Goal: Transaction & Acquisition: Book appointment/travel/reservation

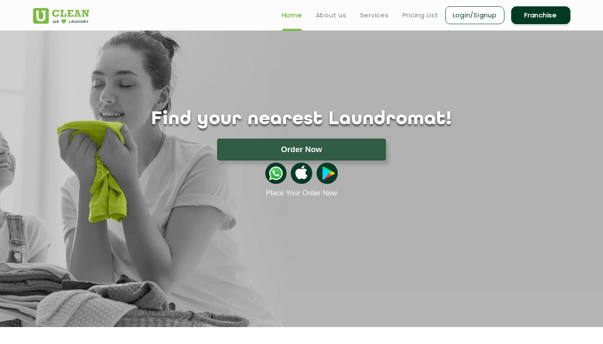
click at [483, 22] on link "Login/Signup" at bounding box center [474, 15] width 59 height 18
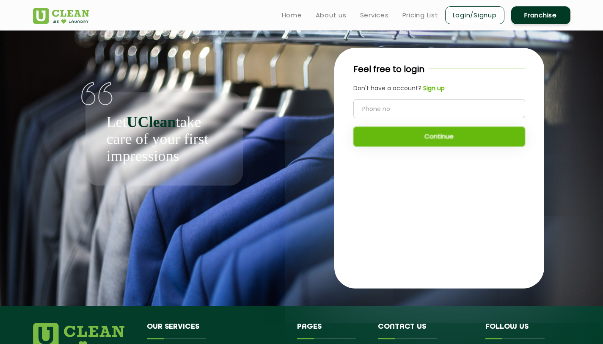
click at [414, 109] on input "tel" at bounding box center [439, 108] width 172 height 19
type input "8072486490"
click at [461, 139] on button "Continue" at bounding box center [439, 137] width 172 height 20
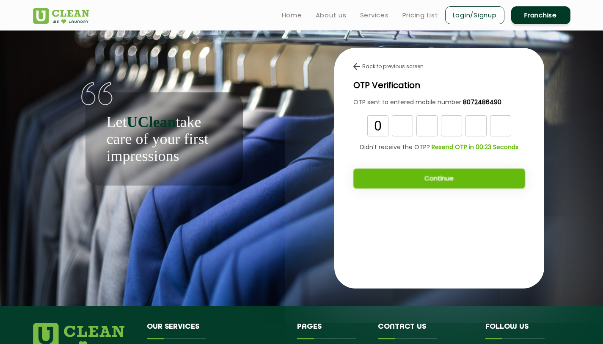
type input "0"
type input "4"
type input "6"
type input "7"
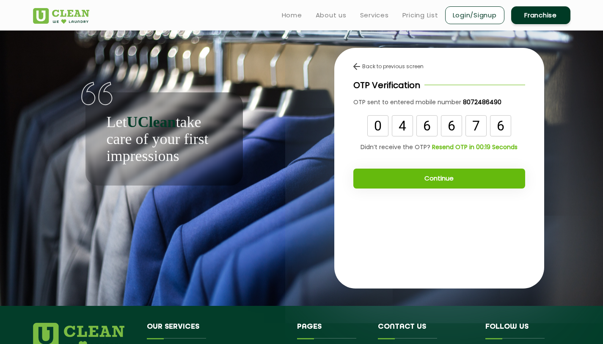
type input "6"
click at [417, 167] on div "Continue" at bounding box center [439, 174] width 172 height 28
click at [423, 181] on button "Continue" at bounding box center [439, 178] width 172 height 20
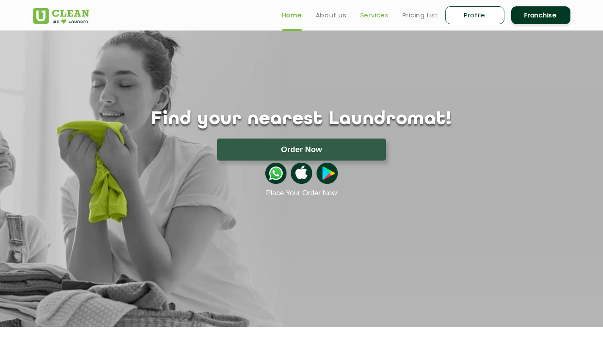
click at [364, 17] on link "Services" at bounding box center [374, 15] width 29 height 10
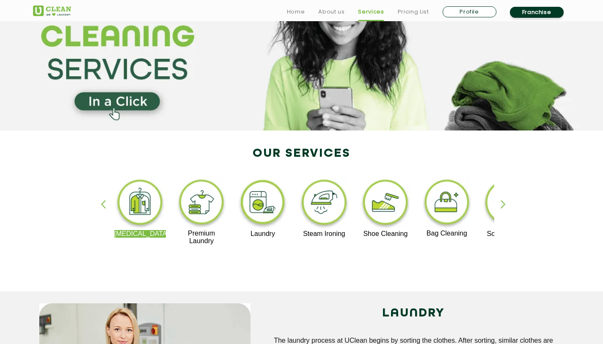
scroll to position [69, 0]
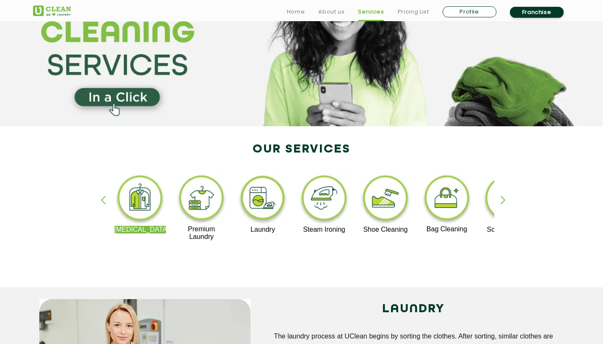
click at [502, 200] on div "button" at bounding box center [507, 207] width 13 height 23
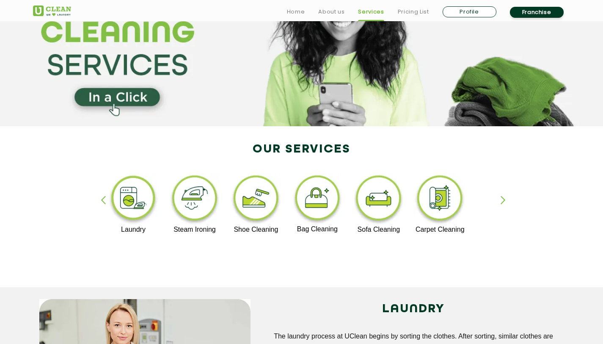
click at [502, 200] on div "button" at bounding box center [507, 207] width 13 height 23
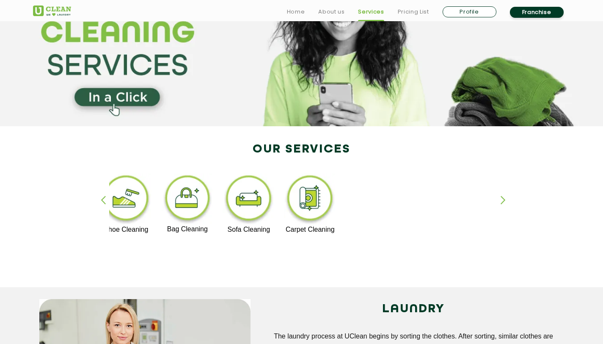
click at [104, 198] on div "button" at bounding box center [107, 207] width 13 height 23
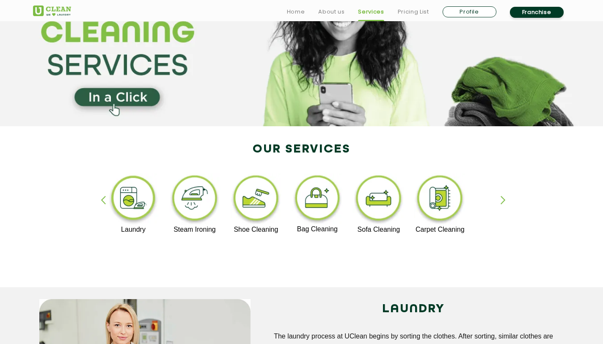
click at [104, 198] on div "button" at bounding box center [107, 207] width 13 height 23
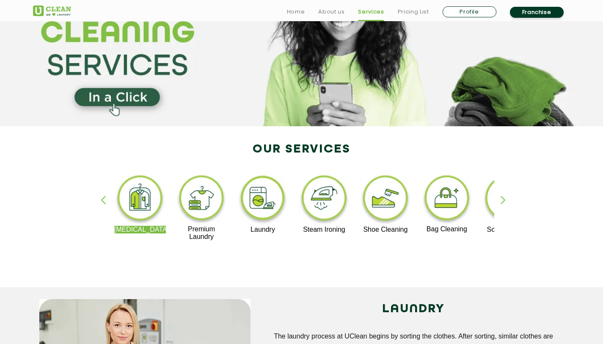
click at [104, 198] on div "button" at bounding box center [107, 207] width 13 height 23
click at [138, 198] on img at bounding box center [140, 199] width 52 height 52
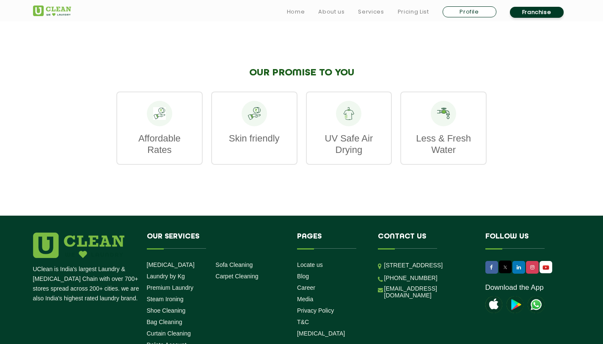
scroll to position [1241, 0]
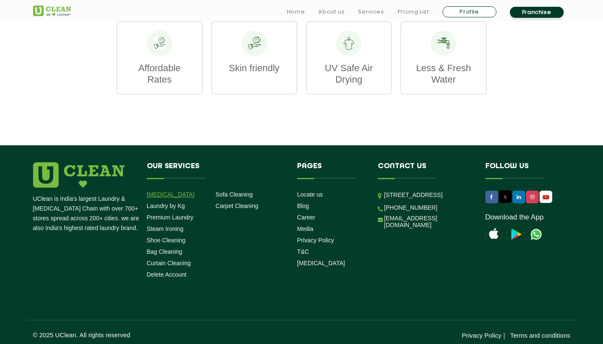
click at [167, 191] on link "[MEDICAL_DATA]" at bounding box center [171, 194] width 48 height 7
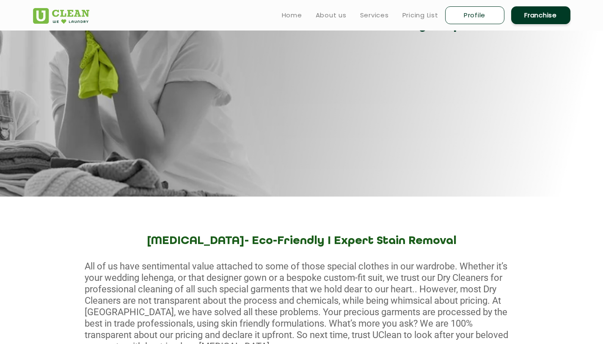
scroll to position [0, 0]
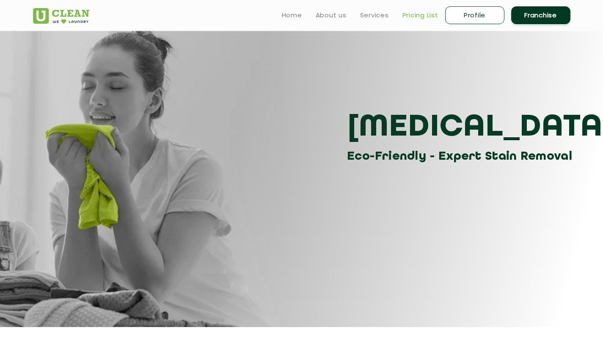
click at [423, 19] on link "Pricing List" at bounding box center [421, 15] width 36 height 10
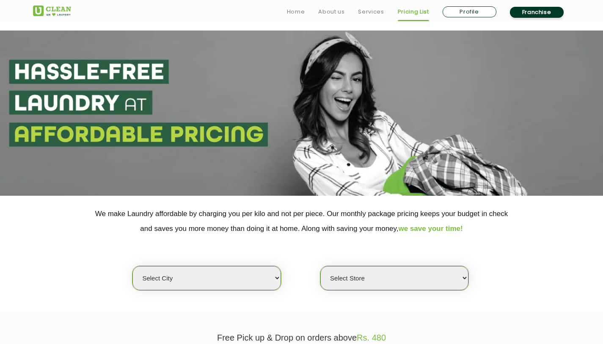
scroll to position [143, 0]
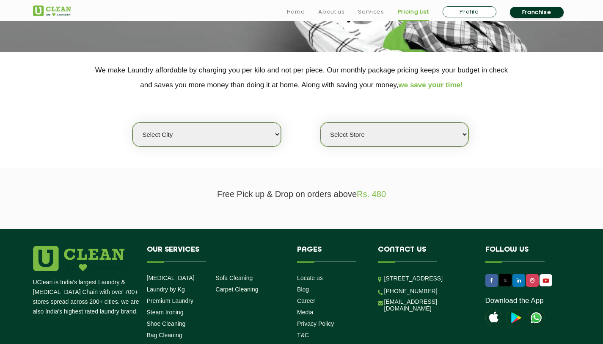
click at [245, 135] on select "Select city [GEOGRAPHIC_DATA] [GEOGRAPHIC_DATA] [GEOGRAPHIC_DATA] [GEOGRAPHIC_D…" at bounding box center [206, 134] width 148 height 24
select select "8"
click at [132, 122] on select "Select city [GEOGRAPHIC_DATA] [GEOGRAPHIC_DATA] [GEOGRAPHIC_DATA] [GEOGRAPHIC_D…" at bounding box center [206, 134] width 148 height 24
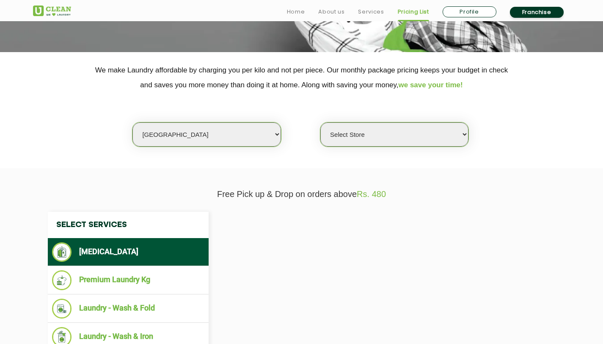
select select "0"
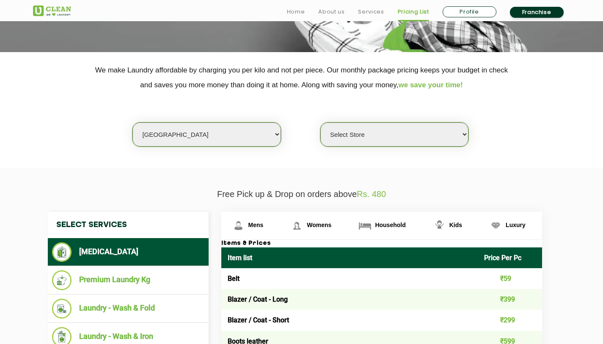
click at [214, 131] on select "Select city [GEOGRAPHIC_DATA] [GEOGRAPHIC_DATA] [GEOGRAPHIC_DATA] [GEOGRAPHIC_D…" at bounding box center [206, 134] width 148 height 24
select select "4"
click at [132, 122] on select "Select city [GEOGRAPHIC_DATA] [GEOGRAPHIC_DATA] [GEOGRAPHIC_DATA] [GEOGRAPHIC_D…" at bounding box center [206, 134] width 148 height 24
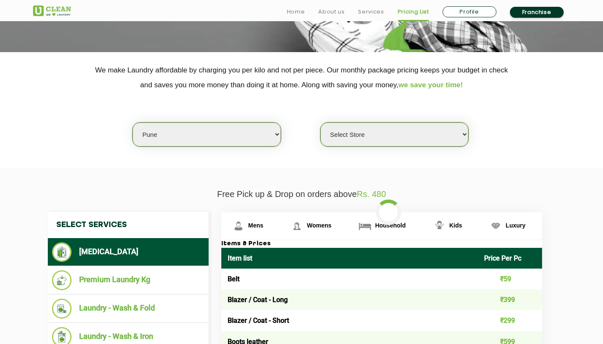
click at [354, 130] on select "Select Store [GEOGRAPHIC_DATA] [GEOGRAPHIC_DATA] [GEOGRAPHIC_DATA] [GEOGRAPHIC_…" at bounding box center [394, 134] width 148 height 24
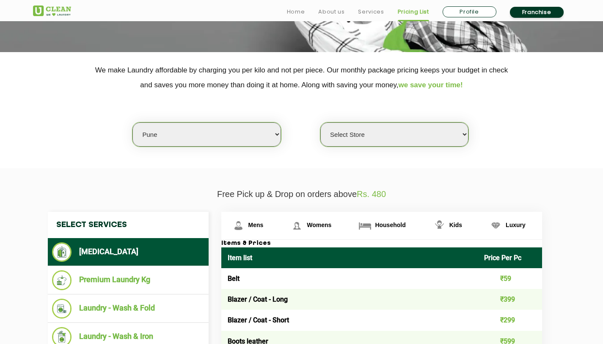
select select "355"
click at [320, 122] on select "Select Store [GEOGRAPHIC_DATA] [GEOGRAPHIC_DATA] [GEOGRAPHIC_DATA] [GEOGRAPHIC_…" at bounding box center [394, 134] width 148 height 24
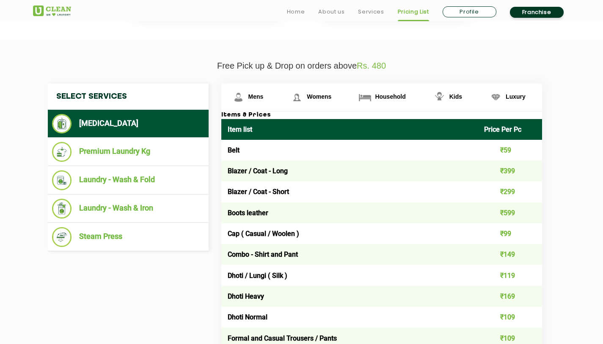
scroll to position [276, 0]
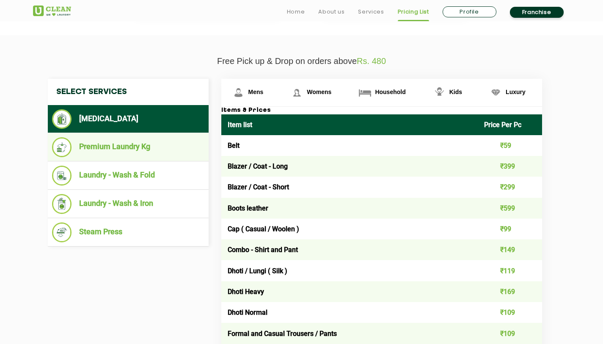
click at [134, 151] on li "Premium Laundry Kg" at bounding box center [128, 147] width 152 height 20
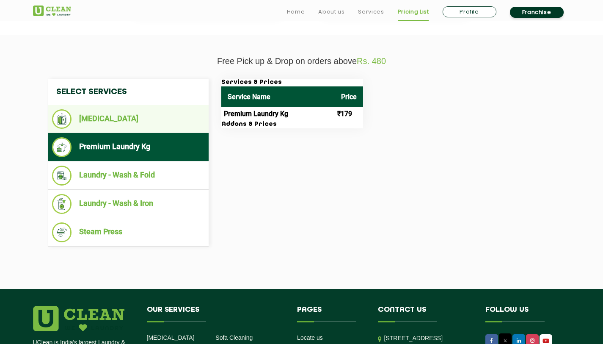
click at [138, 124] on li "[MEDICAL_DATA]" at bounding box center [128, 118] width 152 height 19
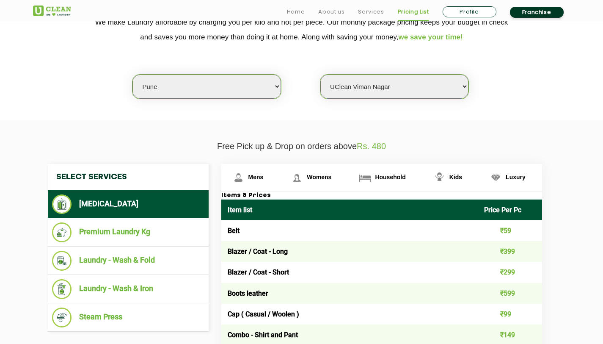
scroll to position [192, 0]
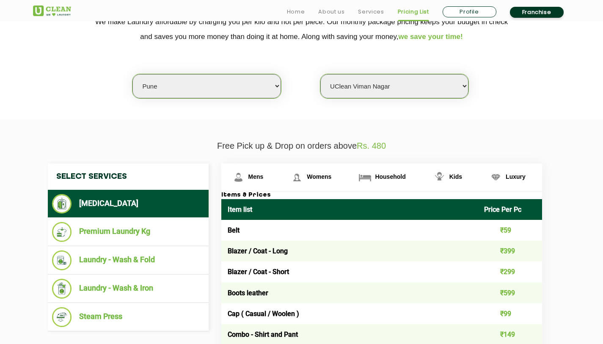
click at [377, 141] on span "Rs. 480" at bounding box center [371, 145] width 29 height 9
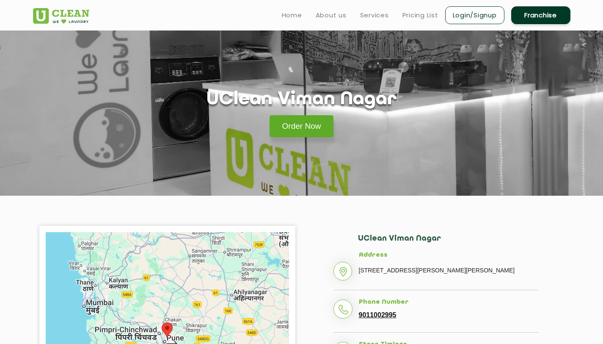
click at [311, 130] on link "Order Now" at bounding box center [302, 126] width 64 height 22
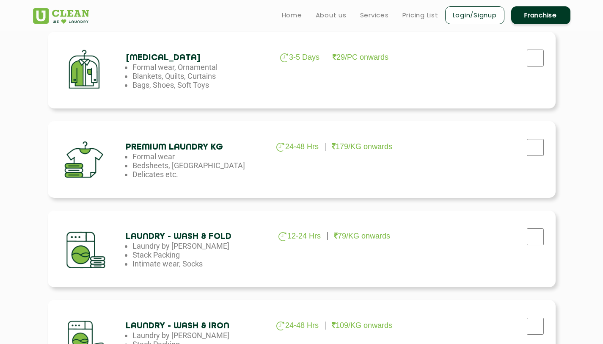
scroll to position [295, 0]
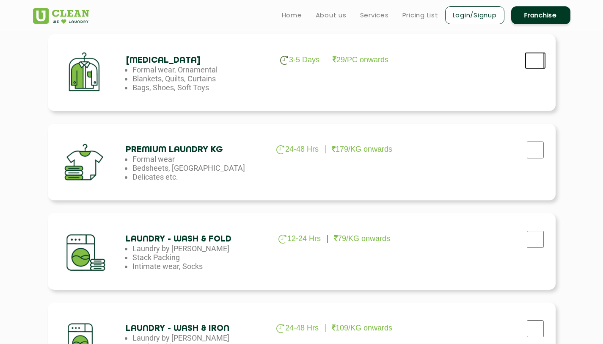
click at [536, 61] on input "checkbox" at bounding box center [535, 60] width 21 height 17
checkbox input "true"
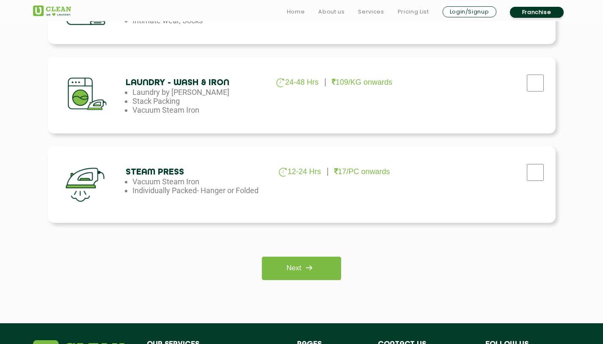
scroll to position [723, 0]
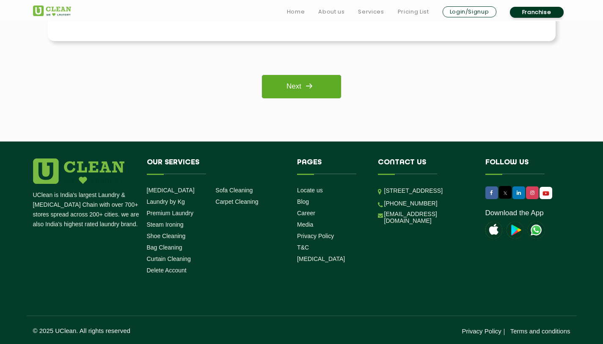
click at [295, 87] on link "Next" at bounding box center [301, 86] width 79 height 23
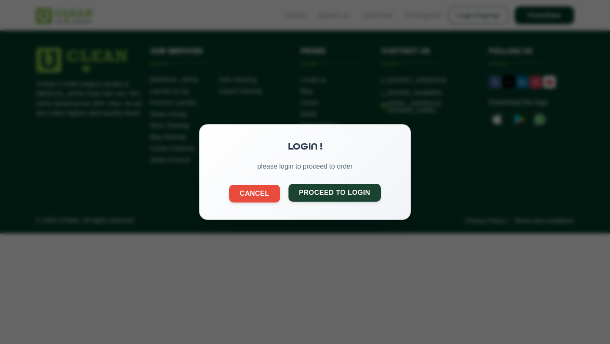
click at [328, 190] on button "Proceed to Login" at bounding box center [334, 193] width 93 height 18
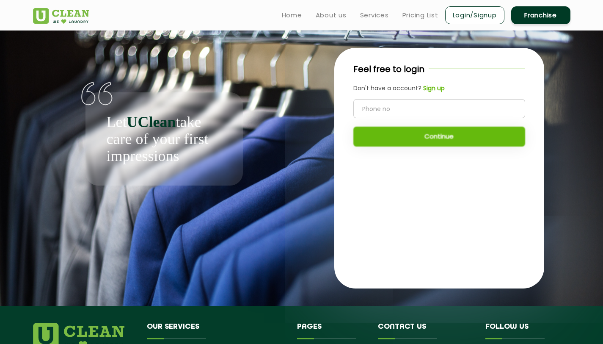
click at [386, 115] on input "tel" at bounding box center [439, 108] width 172 height 19
type input "8072486490"
click at [421, 141] on button "Continue" at bounding box center [439, 137] width 172 height 20
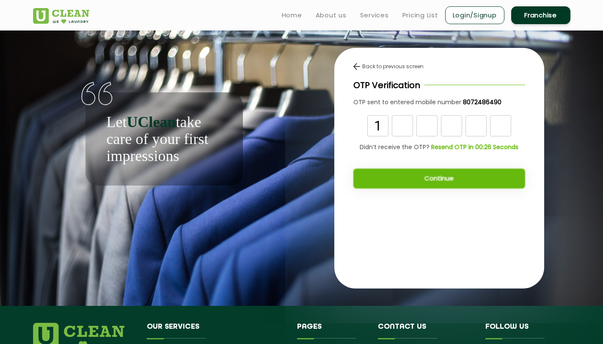
type input "1"
type input "6"
type input "9"
type input "8"
type input "3"
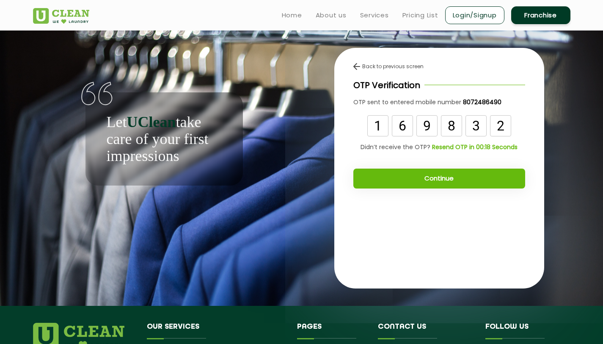
type input "2"
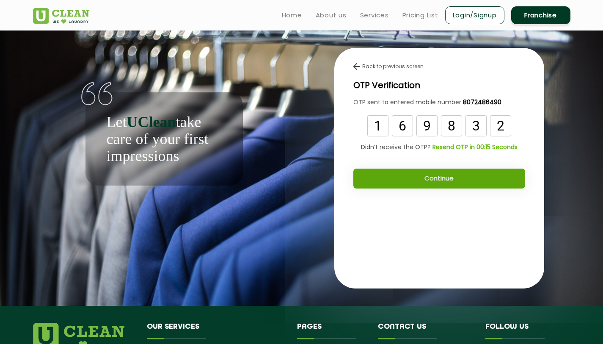
click at [472, 177] on button "Continue" at bounding box center [439, 178] width 172 height 20
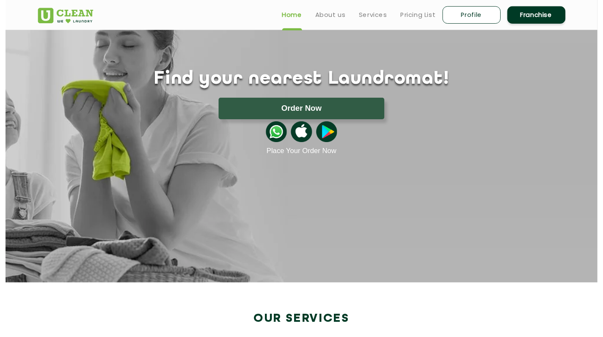
scroll to position [5, 0]
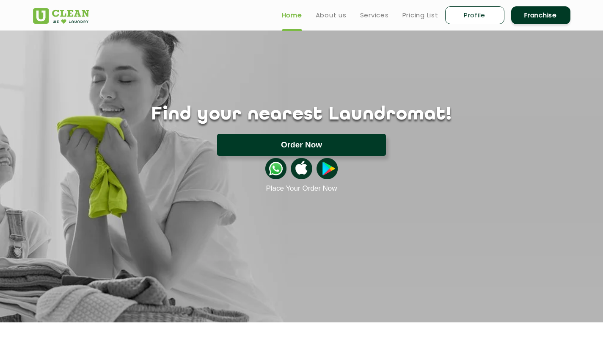
click at [311, 137] on button "Order Now" at bounding box center [301, 145] width 169 height 22
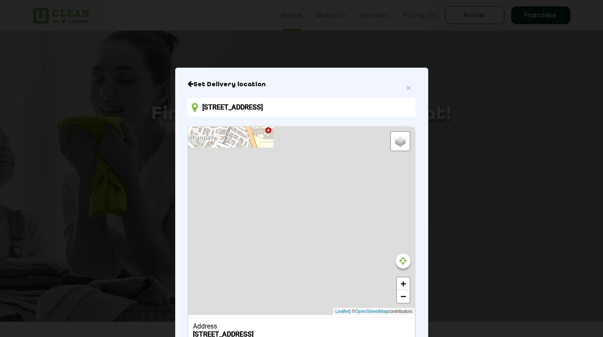
click at [279, 113] on input "[STREET_ADDRESS]" at bounding box center [302, 107] width 228 height 19
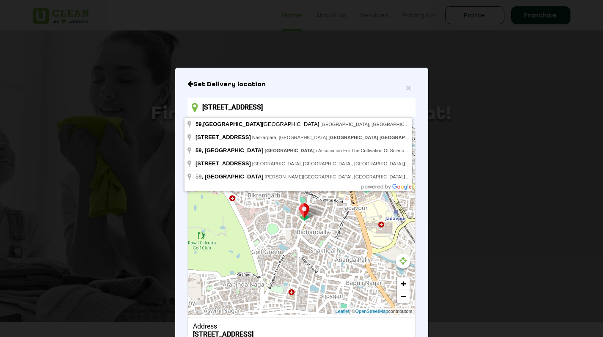
click at [265, 109] on input "[STREET_ADDRESS]" at bounding box center [302, 107] width 228 height 19
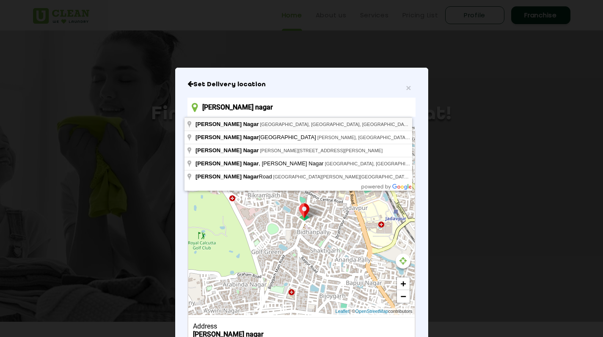
type input "[PERSON_NAME] Nagar, [GEOGRAPHIC_DATA], [GEOGRAPHIC_DATA], [GEOGRAPHIC_DATA]"
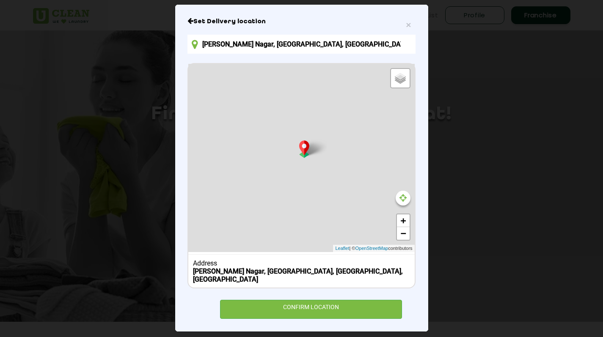
scroll to position [19, 0]
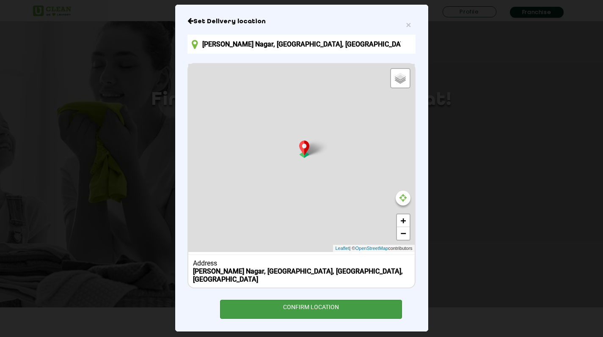
click at [304, 300] on div "CONFIRM LOCATION" at bounding box center [311, 309] width 182 height 19
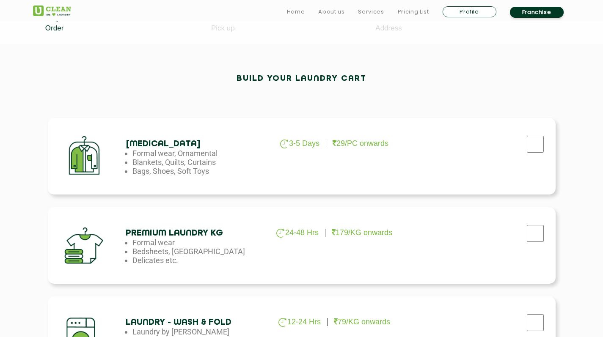
scroll to position [213, 0]
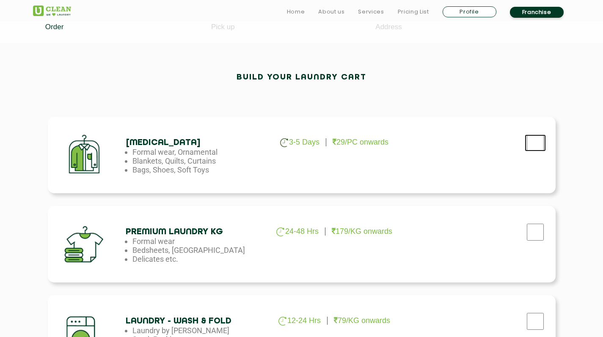
click at [531, 148] on input "checkbox" at bounding box center [535, 143] width 21 height 17
checkbox input "true"
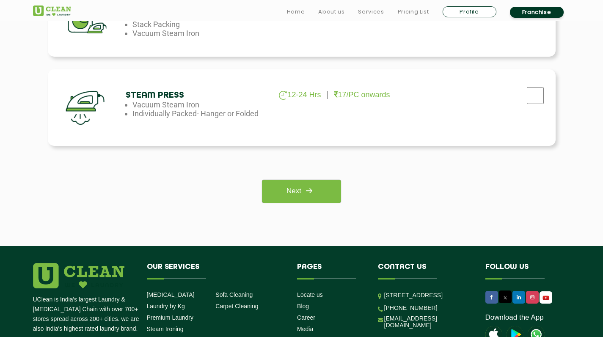
scroll to position [729, 0]
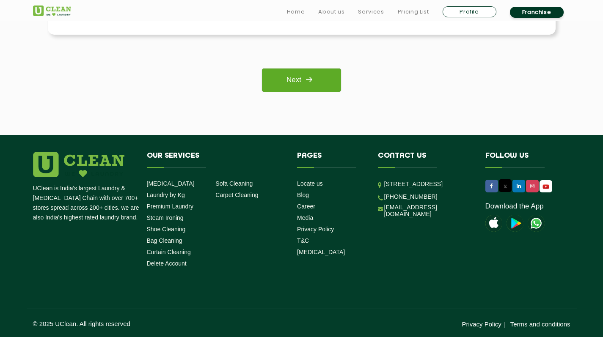
click at [285, 89] on link "Next" at bounding box center [301, 80] width 79 height 23
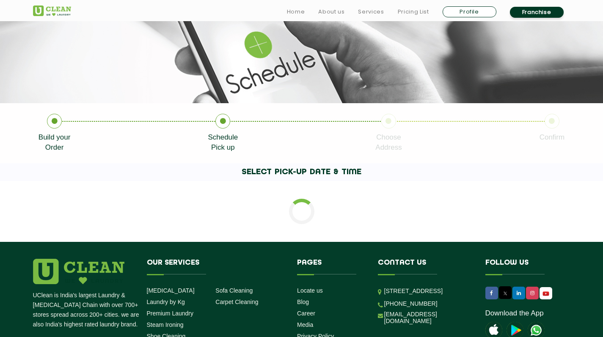
scroll to position [166, 0]
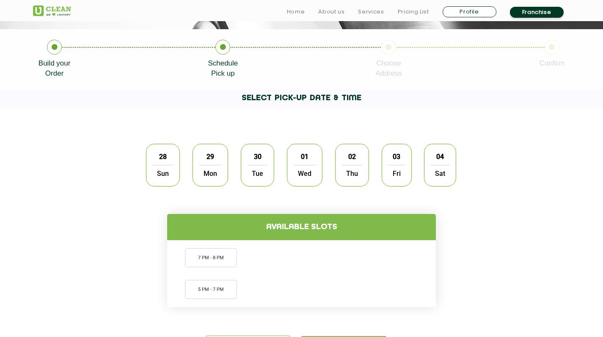
click at [170, 156] on span "28" at bounding box center [163, 157] width 16 height 17
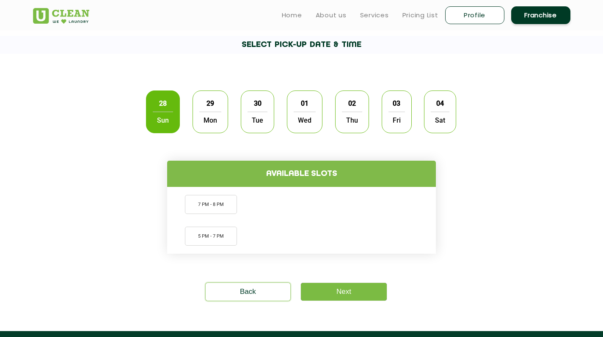
scroll to position [219, 0]
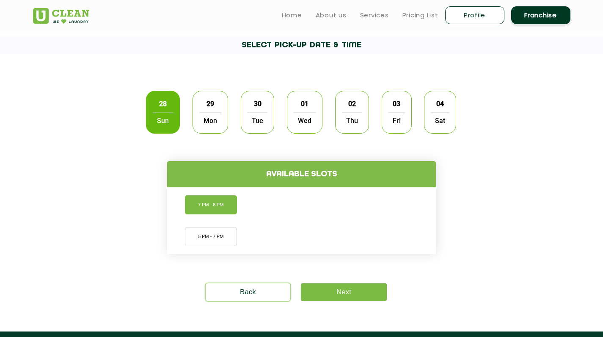
click at [221, 204] on li "7 PM - 8 PM" at bounding box center [211, 205] width 52 height 19
click at [354, 291] on link "Next" at bounding box center [344, 293] width 86 height 18
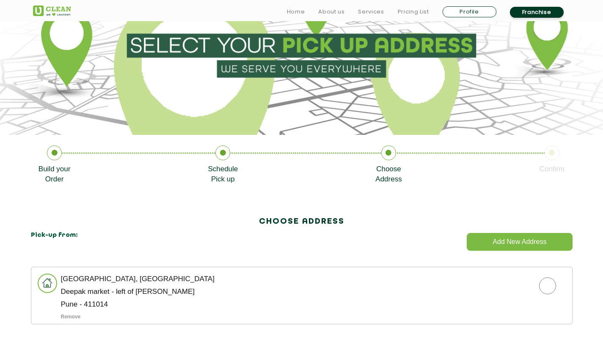
scroll to position [66, 0]
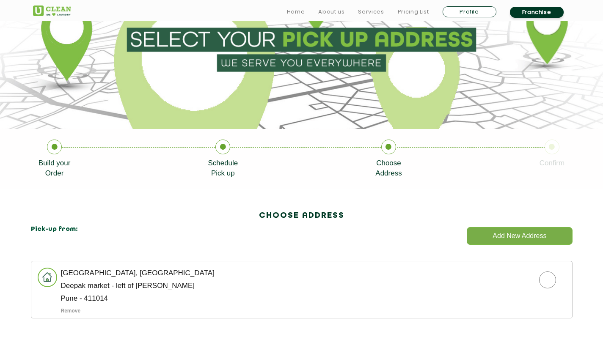
click at [504, 232] on button "Add New Address" at bounding box center [519, 236] width 105 height 18
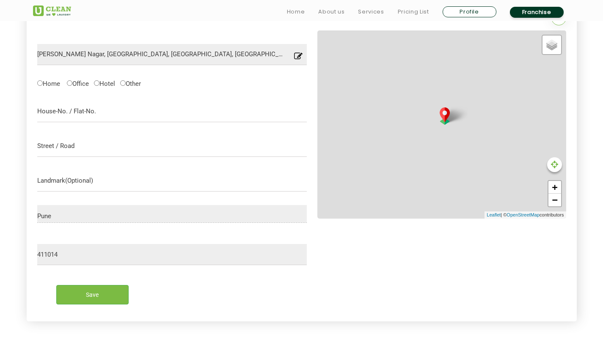
scroll to position [394, 0]
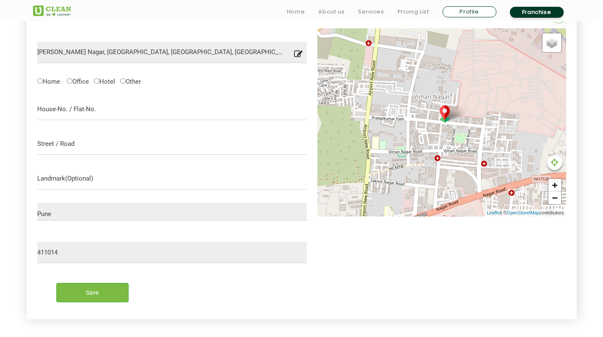
click at [299, 55] on icon at bounding box center [298, 56] width 8 height 13
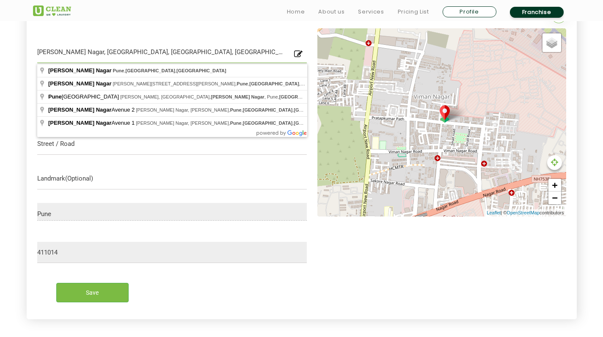
click at [256, 57] on input "Viman Nagar, Pune, Maharashtra, India" at bounding box center [172, 52] width 270 height 21
click at [240, 23] on div "Add New Address Viman Nagar, Pune, Maharashtra, India Location you have entered…" at bounding box center [302, 160] width 550 height 320
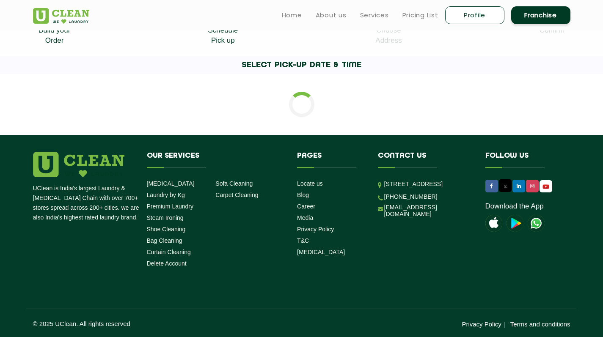
scroll to position [219, 0]
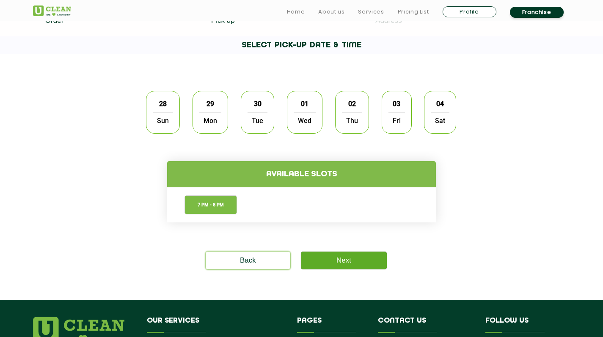
click at [343, 265] on link "Next" at bounding box center [344, 261] width 86 height 18
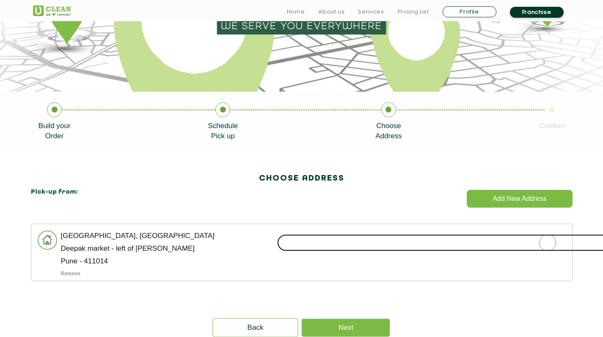
click at [447, 242] on input "radio" at bounding box center [547, 242] width 541 height 17
radio input "true"
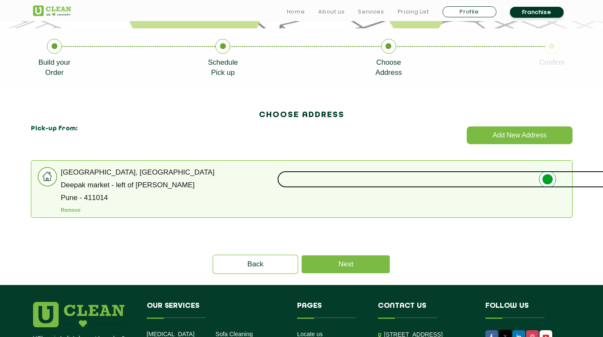
scroll to position [180, 0]
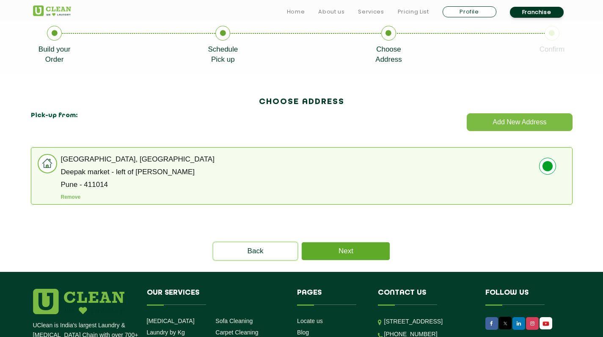
click at [369, 252] on link "Next" at bounding box center [346, 252] width 88 height 18
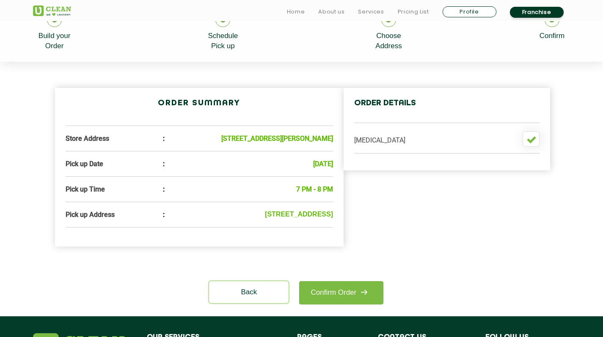
scroll to position [201, 0]
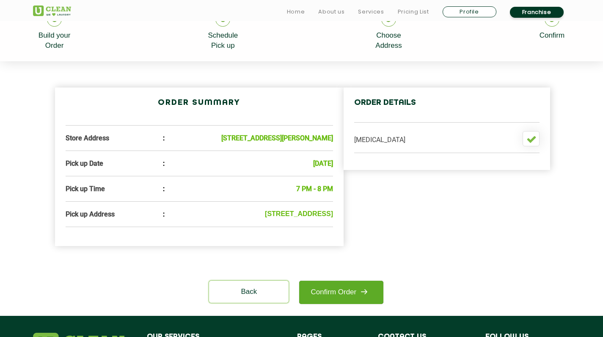
click at [361, 300] on img at bounding box center [363, 291] width 15 height 15
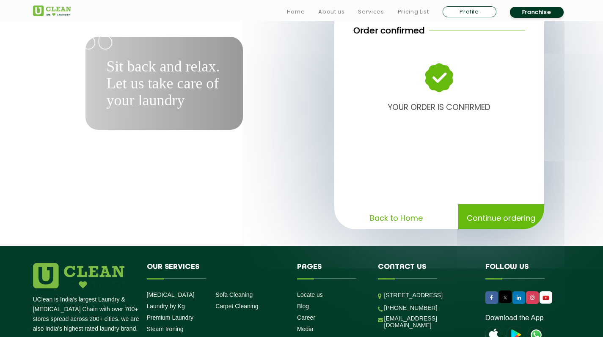
scroll to position [54, 0]
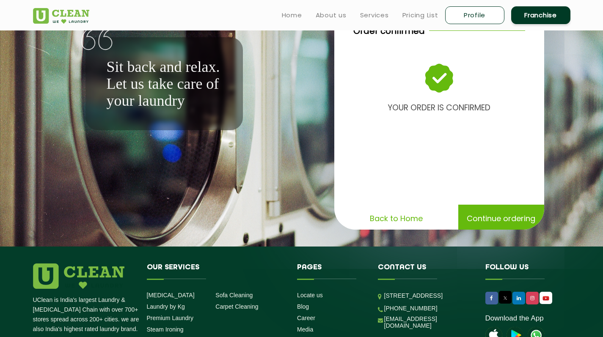
click at [475, 222] on p "Continue ordering" at bounding box center [501, 218] width 69 height 15
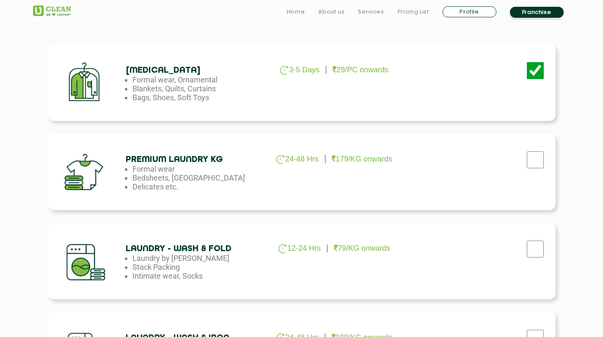
scroll to position [286, 0]
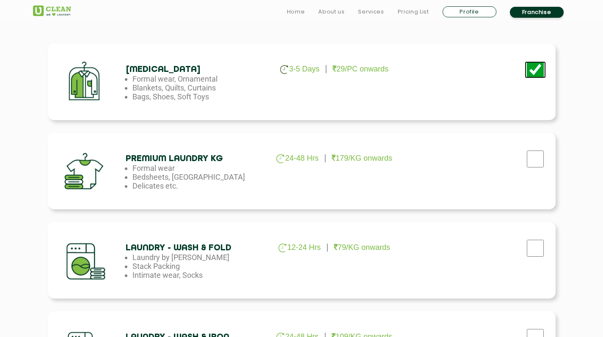
click at [542, 68] on input "checkbox" at bounding box center [535, 69] width 21 height 17
checkbox input "true"
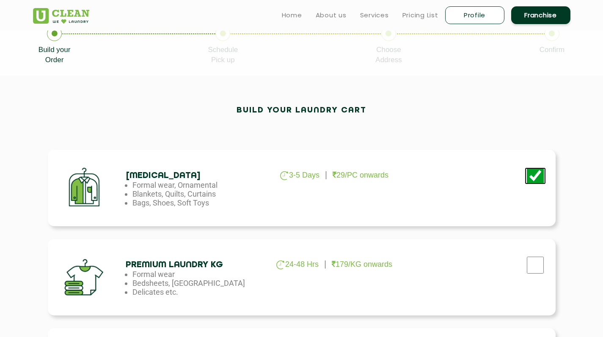
scroll to position [102, 0]
